Goal: Navigation & Orientation: Find specific page/section

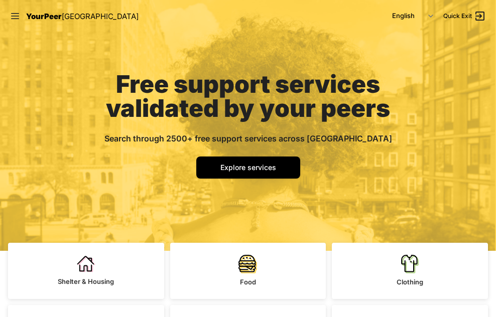
click at [10, 19] on nav "YourPeer [GEOGRAPHIC_DATA] English Español 简体中文 বাংলা Français Русский Quick Ex…" at bounding box center [248, 16] width 496 height 32
click at [12, 17] on icon at bounding box center [15, 16] width 10 height 10
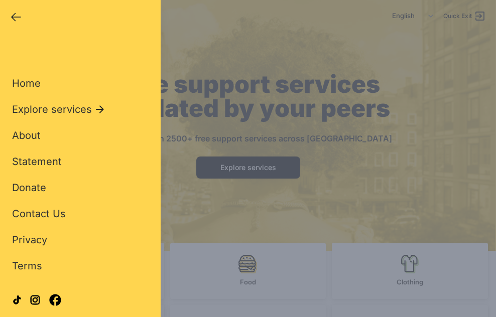
click at [28, 127] on div "Home Explore services About Statement Donate Contact Us Privacy Terms" at bounding box center [80, 158] width 136 height 229
click at [26, 132] on span "About" at bounding box center [26, 135] width 29 height 12
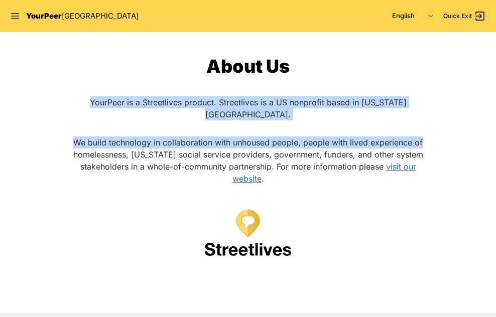
drag, startPoint x: 81, startPoint y: 102, endPoint x: 434, endPoint y: 111, distance: 352.8
click at [434, 111] on div "About Us YourPeer is a Streetlives product. Streetlives is a US nonprofit based…" at bounding box center [247, 172] width 385 height 233
copy div "YourPeer is a Streetlives product. Streetlives is a US nonprofit based in [US_S…"
click at [432, 117] on div "About Us YourPeer is a Streetlives product. Streetlives is a US nonprofit based…" at bounding box center [247, 172] width 385 height 233
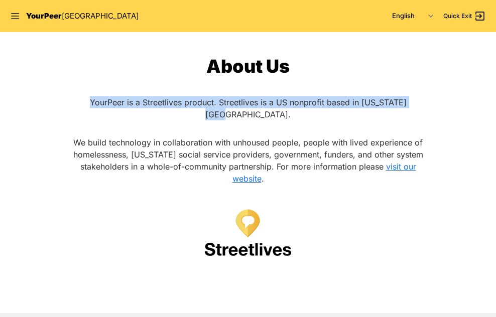
drag, startPoint x: 432, startPoint y: 117, endPoint x: 428, endPoint y: 104, distance: 13.6
click at [428, 104] on div "About Us YourPeer is a Streetlives product. Streetlives is a US nonprofit based…" at bounding box center [247, 172] width 365 height 233
copy span "YourPeer is a Streetlives product. Streetlives is a US nonprofit based in [US_S…"
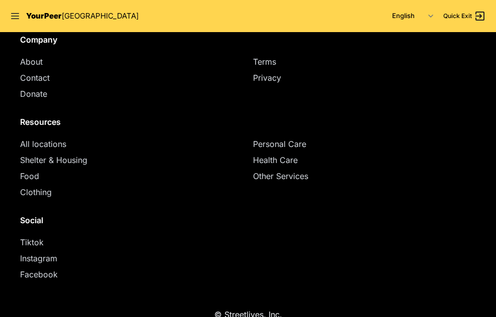
scroll to position [610, 0]
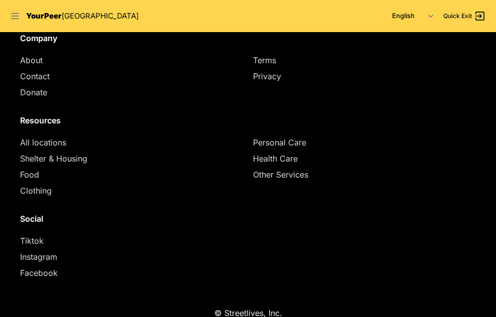
click at [19, 18] on div "YourPeer [GEOGRAPHIC_DATA]" at bounding box center [74, 17] width 128 height 12
click at [12, 16] on icon at bounding box center [15, 16] width 10 height 10
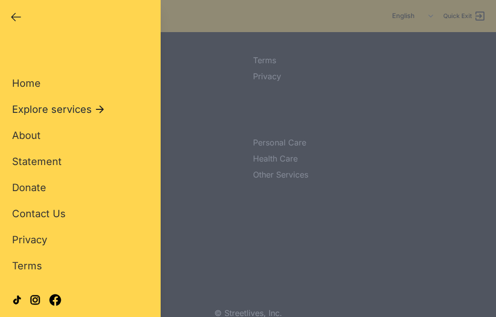
click at [51, 106] on span "Explore services" at bounding box center [52, 109] width 80 height 14
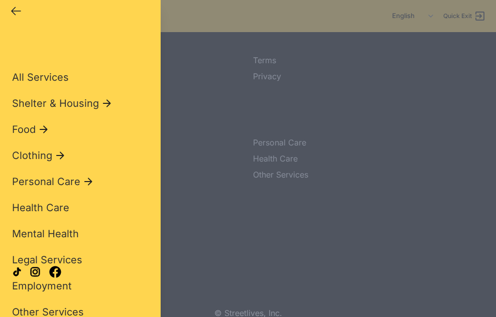
scroll to position [8, 0]
